Goal: Information Seeking & Learning: Understand process/instructions

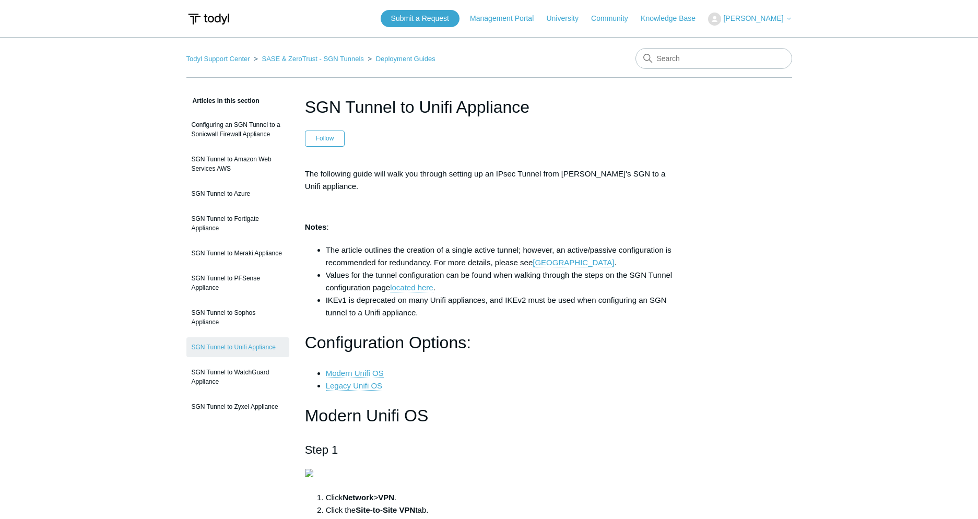
scroll to position [14, 0]
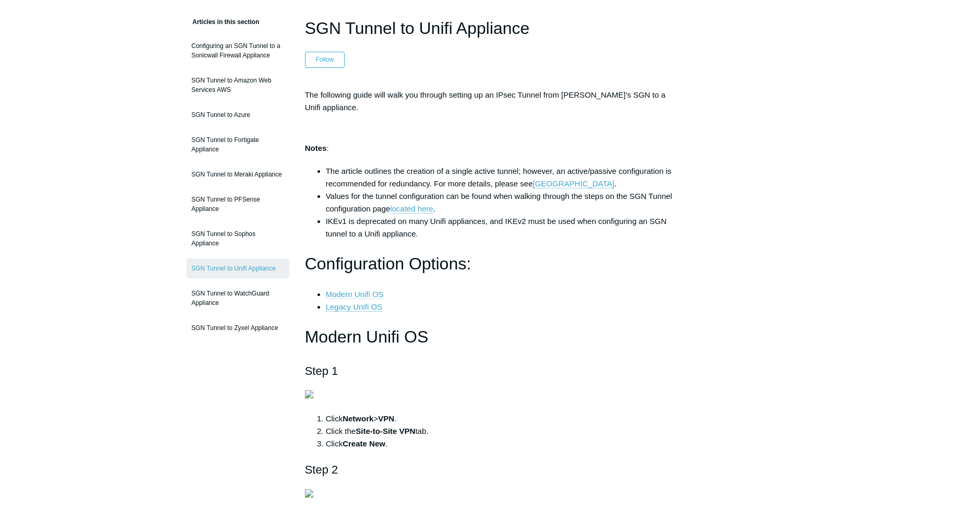
click at [369, 291] on link "Modern Unifi OS" at bounding box center [355, 294] width 58 height 9
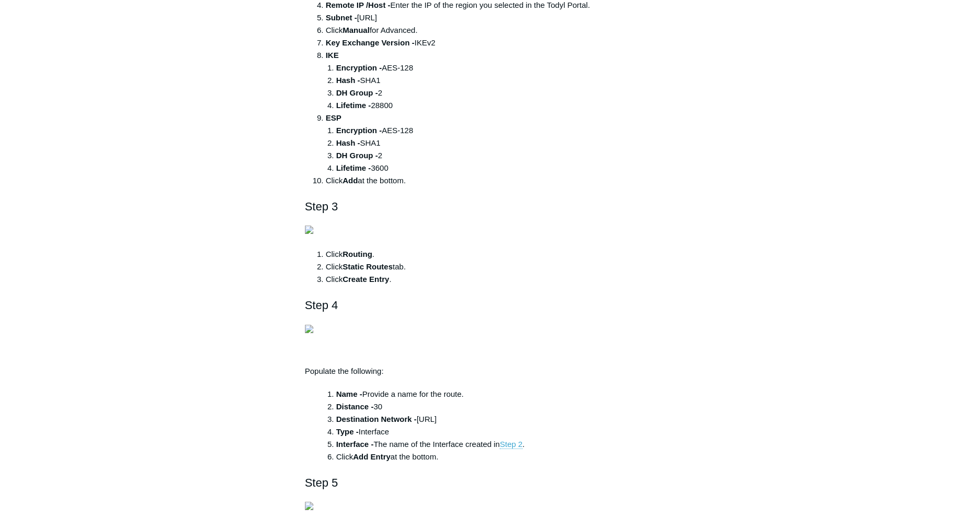
scroll to position [784, 0]
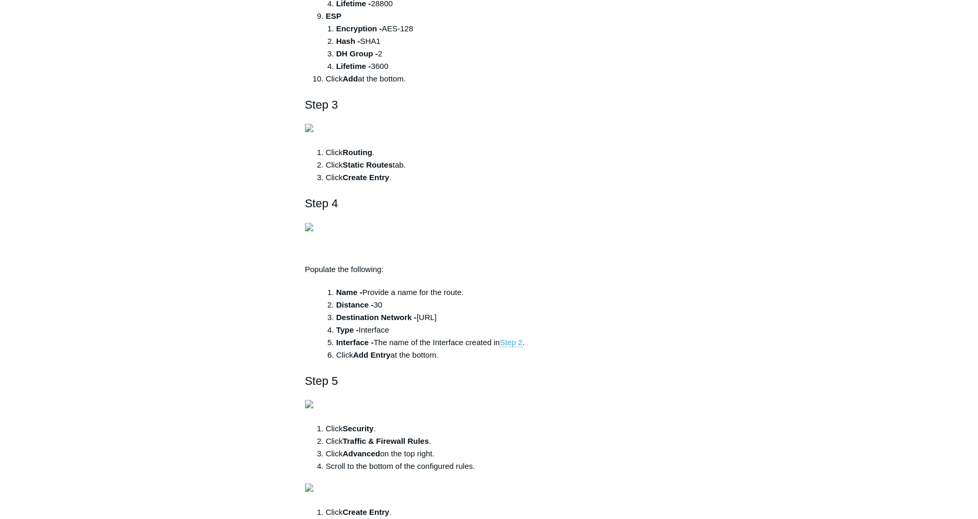
drag, startPoint x: 361, startPoint y: 387, endPoint x: 409, endPoint y: 384, distance: 48.7
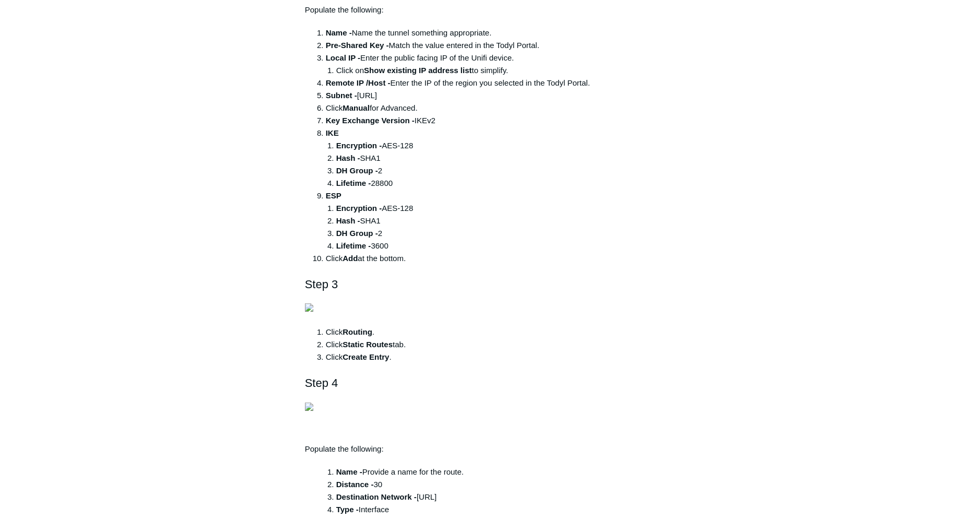
scroll to position [716, 0]
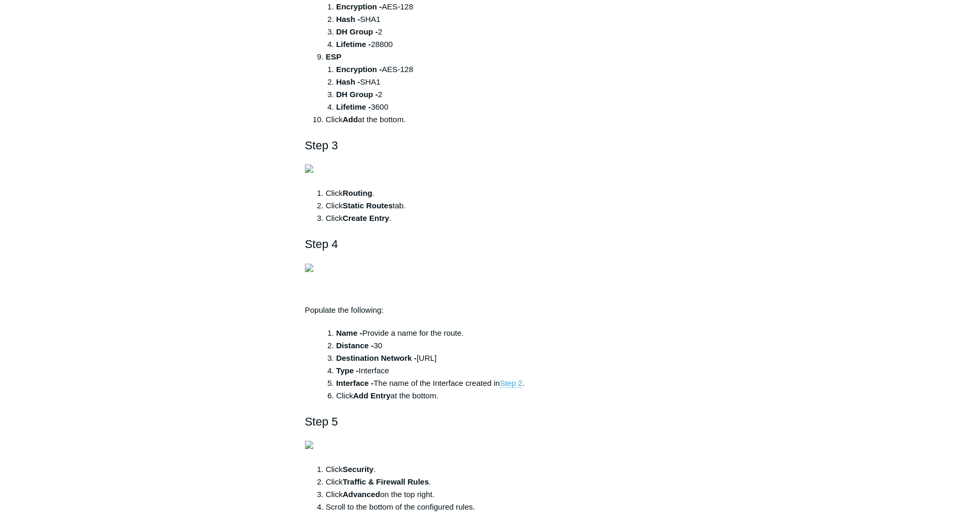
scroll to position [539, 0]
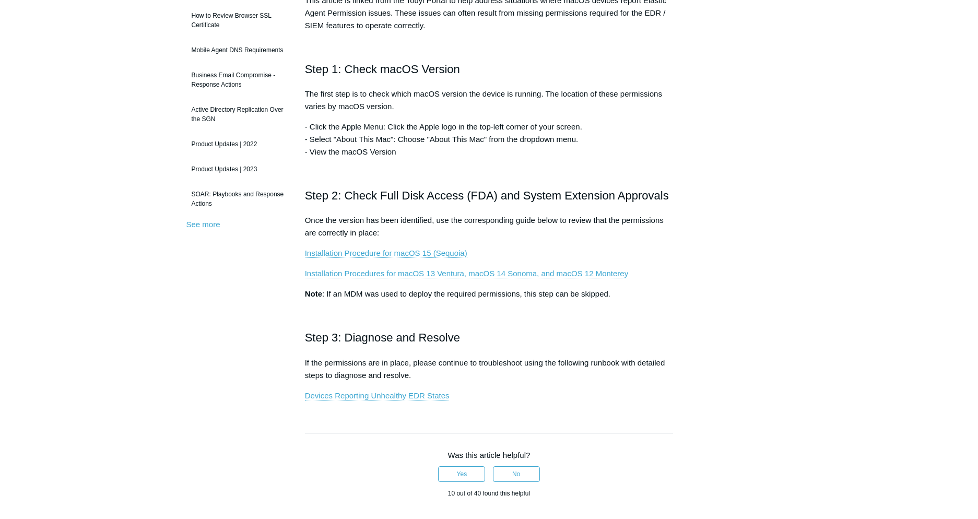
scroll to position [373, 0]
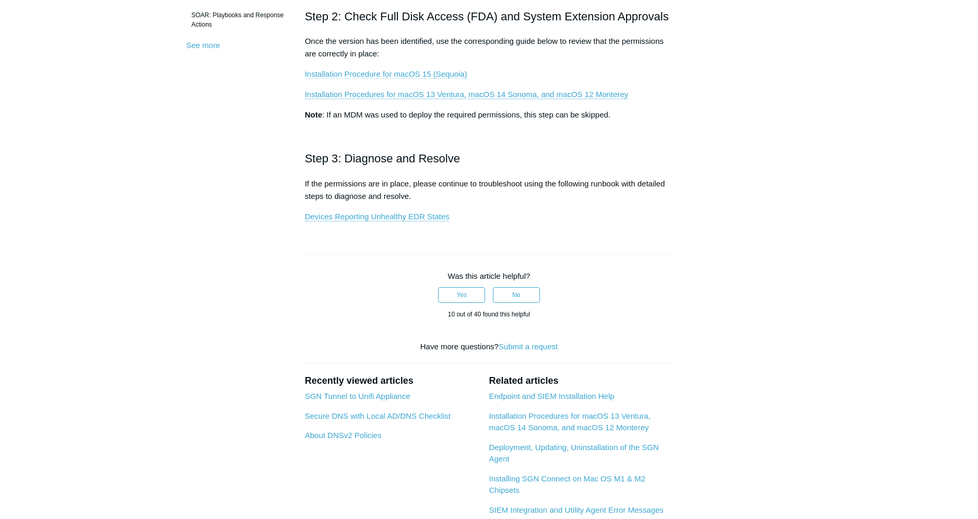
click at [451, 77] on link "Installation Procedure for macOS 15 (Sequoia)" at bounding box center [386, 73] width 162 height 9
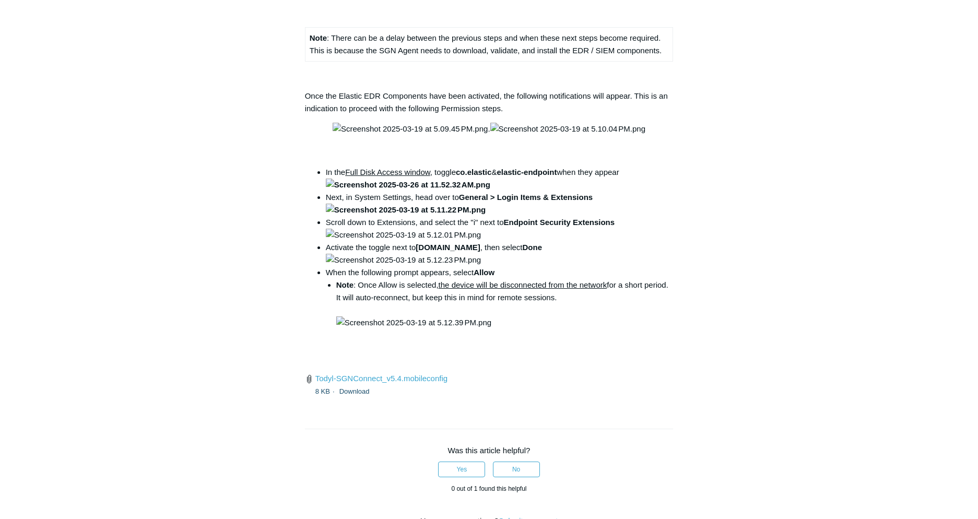
scroll to position [1274, 0]
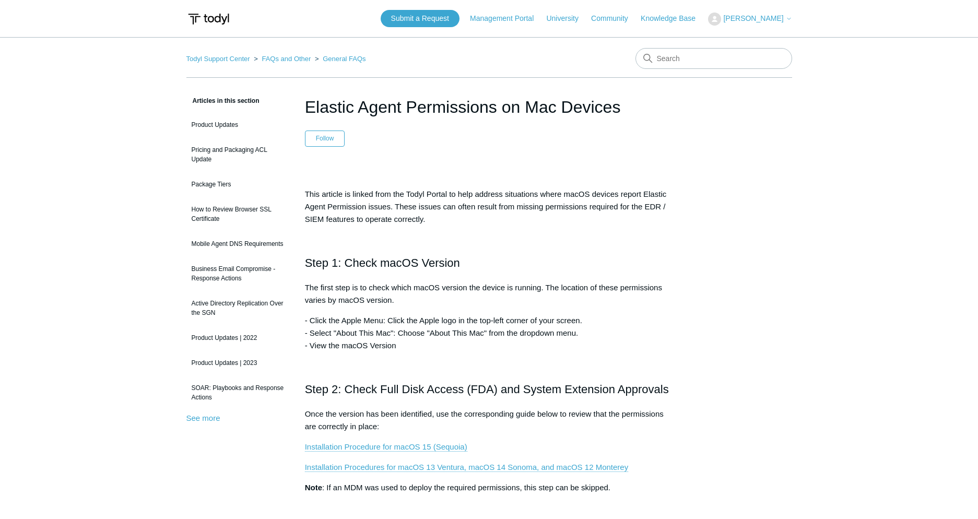
scroll to position [181, 0]
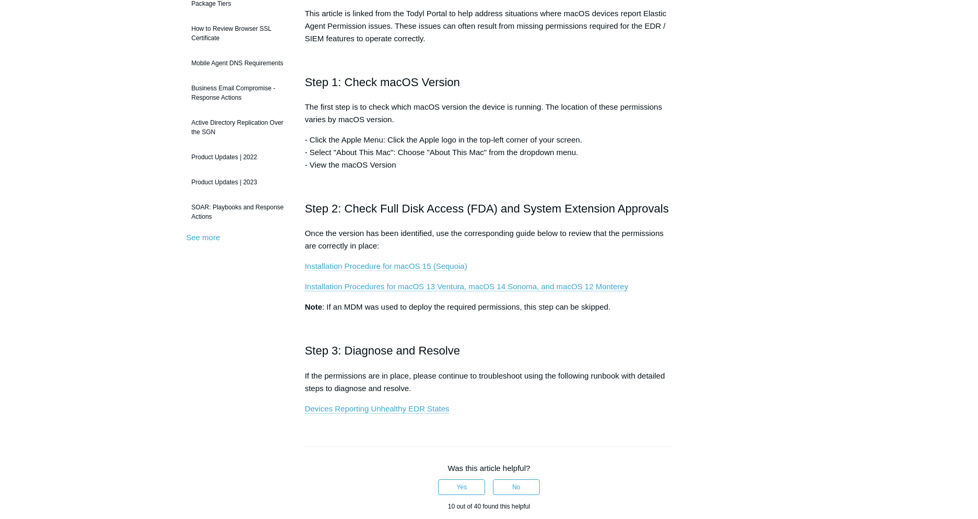
click at [439, 266] on link "Installation Procedure for macOS 15 (Sequoia)" at bounding box center [386, 266] width 162 height 9
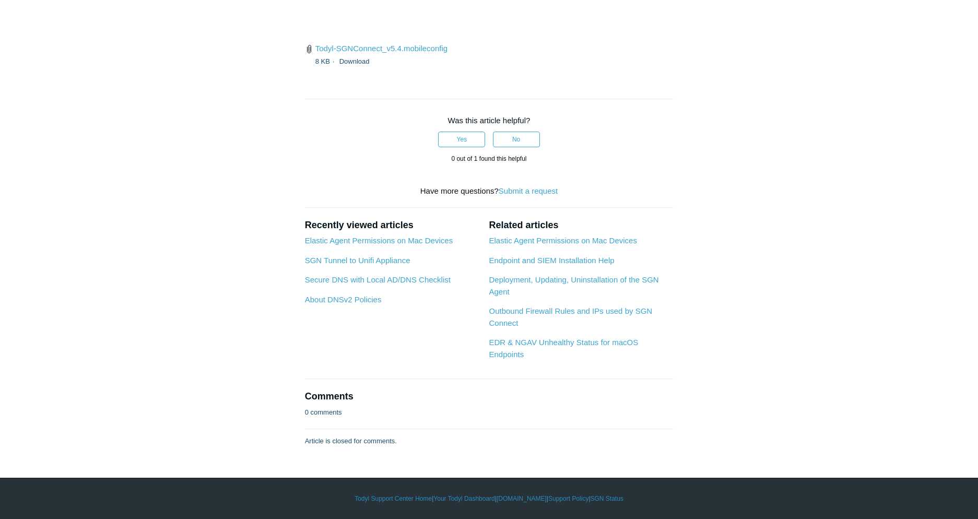
scroll to position [1852, 0]
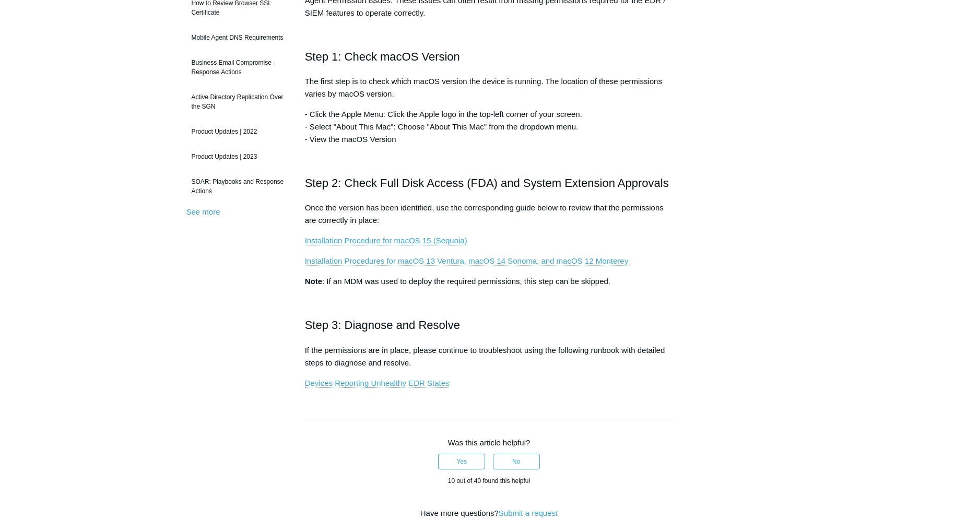
scroll to position [235, 0]
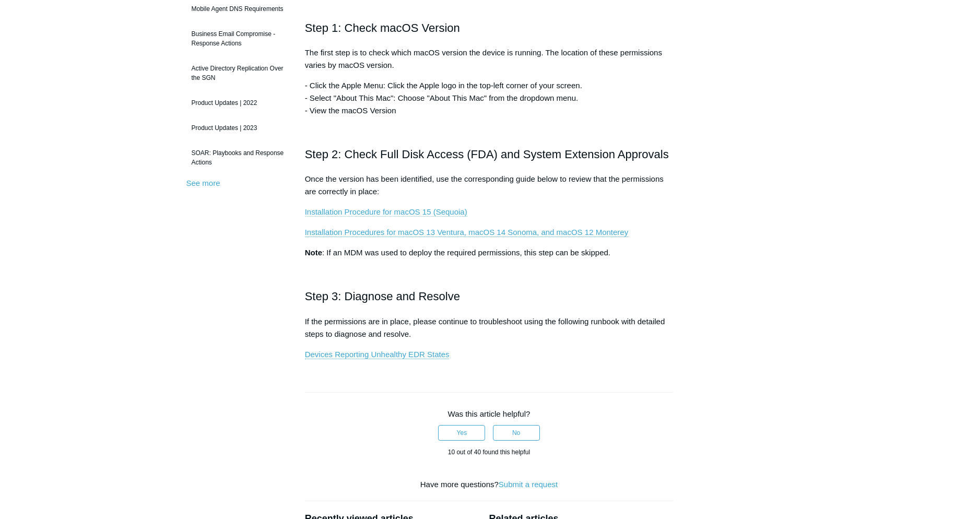
click at [440, 213] on link "Installation Procedure for macOS 15 (Sequoia)" at bounding box center [386, 211] width 162 height 9
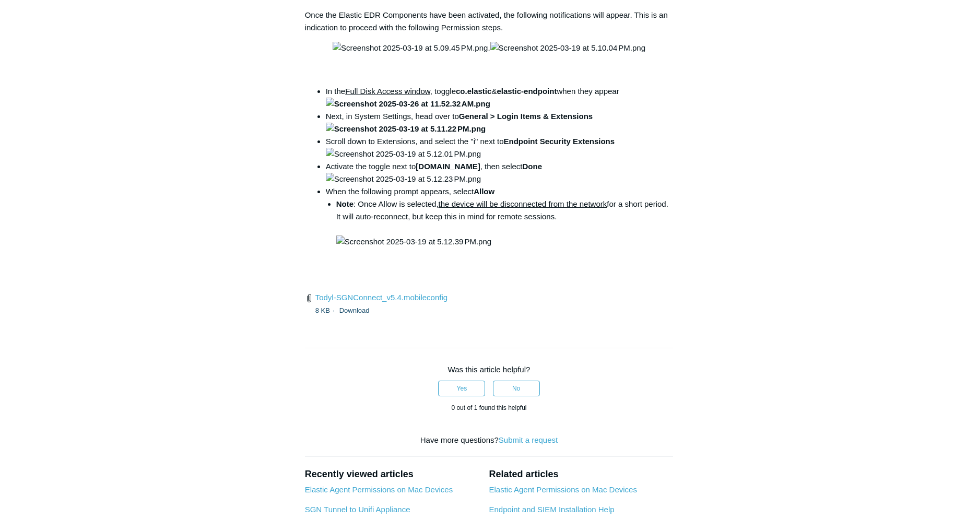
scroll to position [1471, 0]
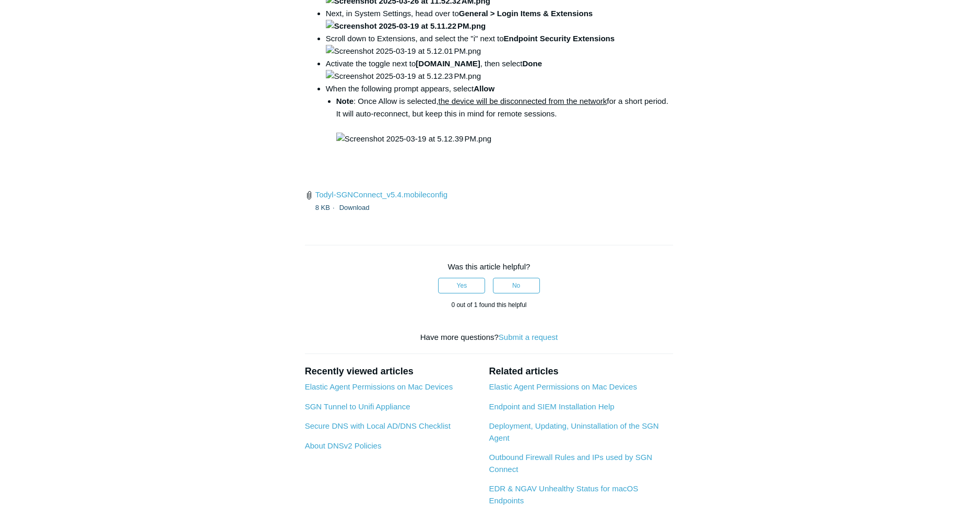
drag, startPoint x: 452, startPoint y: 282, endPoint x: 625, endPoint y: 283, distance: 172.9
copy code "open /Library/PrivilegedHelperTools/"
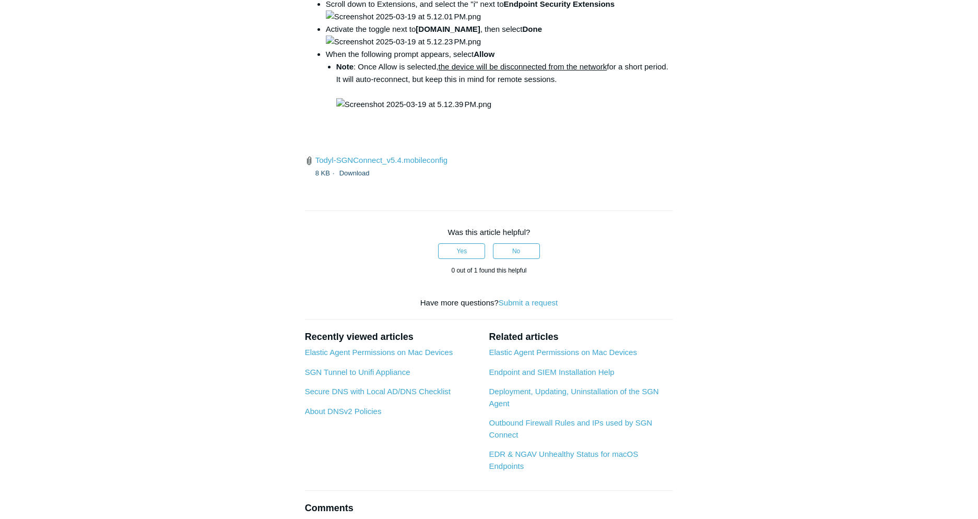
scroll to position [1492, 0]
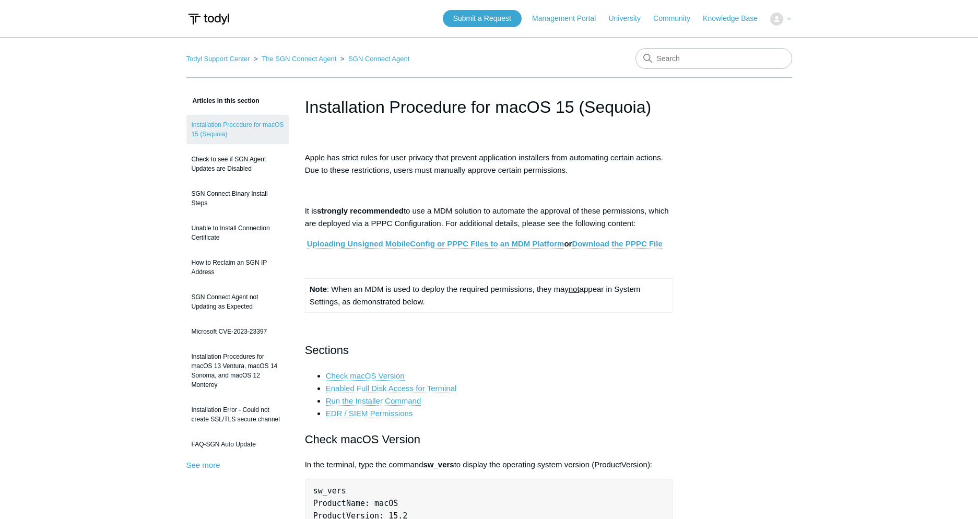
scroll to position [1492, 0]
